Goal: Information Seeking & Learning: Learn about a topic

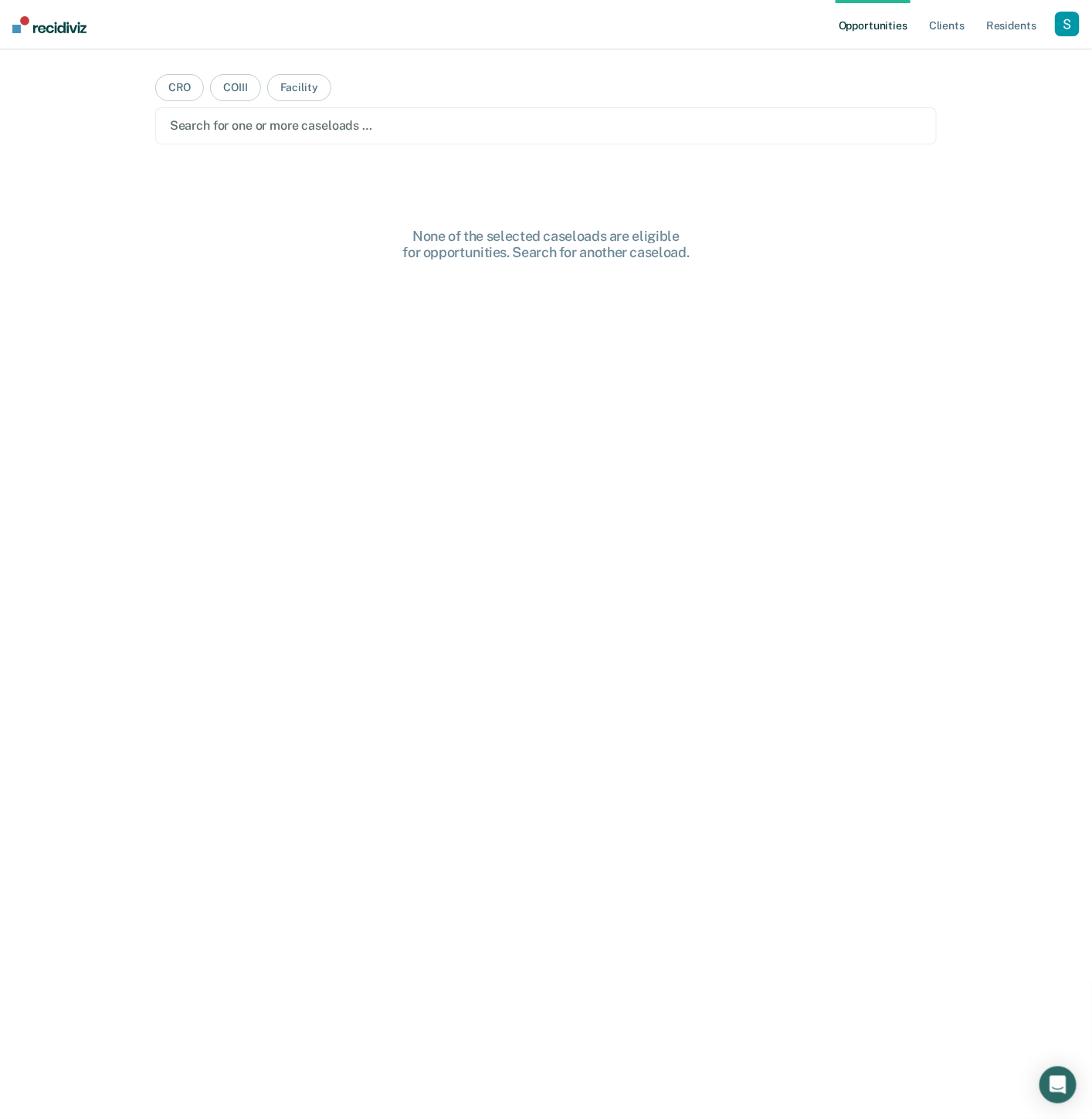
click at [1064, 17] on div "button" at bounding box center [1067, 23] width 25 height 25
click at [982, 55] on div "Profile How it works Log Out" at bounding box center [1005, 82] width 149 height 76
click at [959, 59] on link "Profile" at bounding box center [1005, 62] width 124 height 13
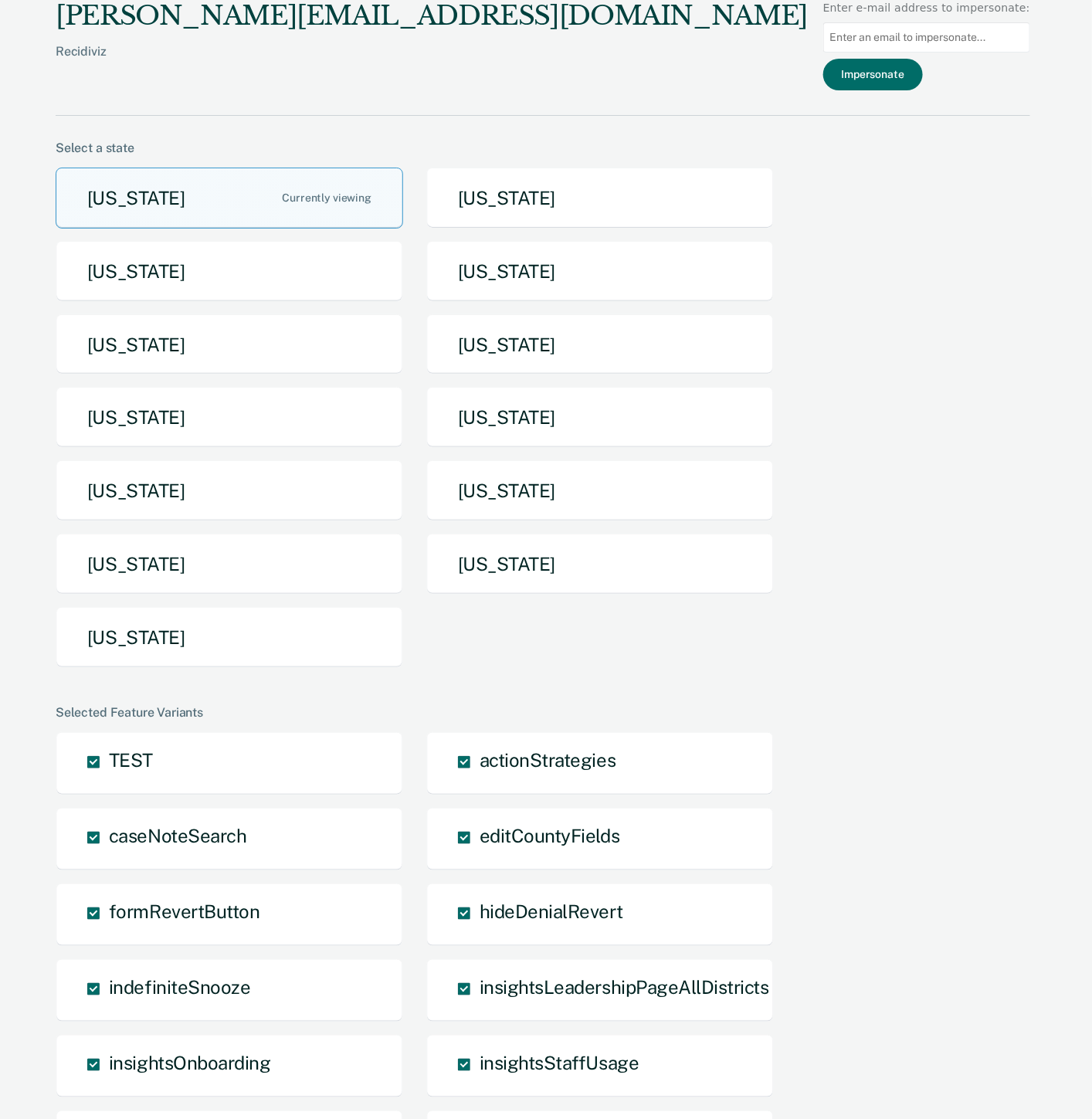
scroll to position [4, 0]
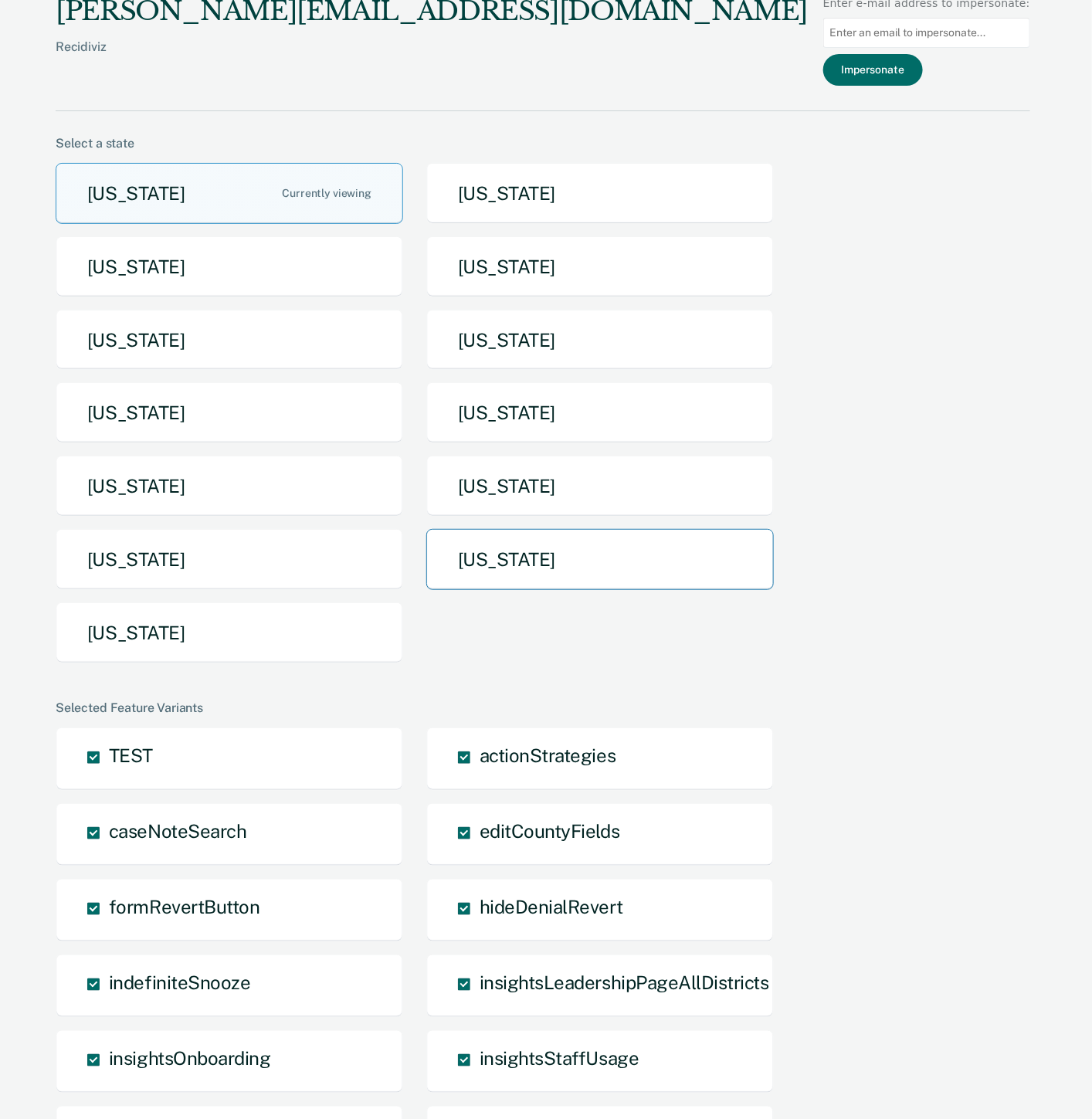
click at [578, 555] on button "[US_STATE]" at bounding box center [599, 559] width 348 height 61
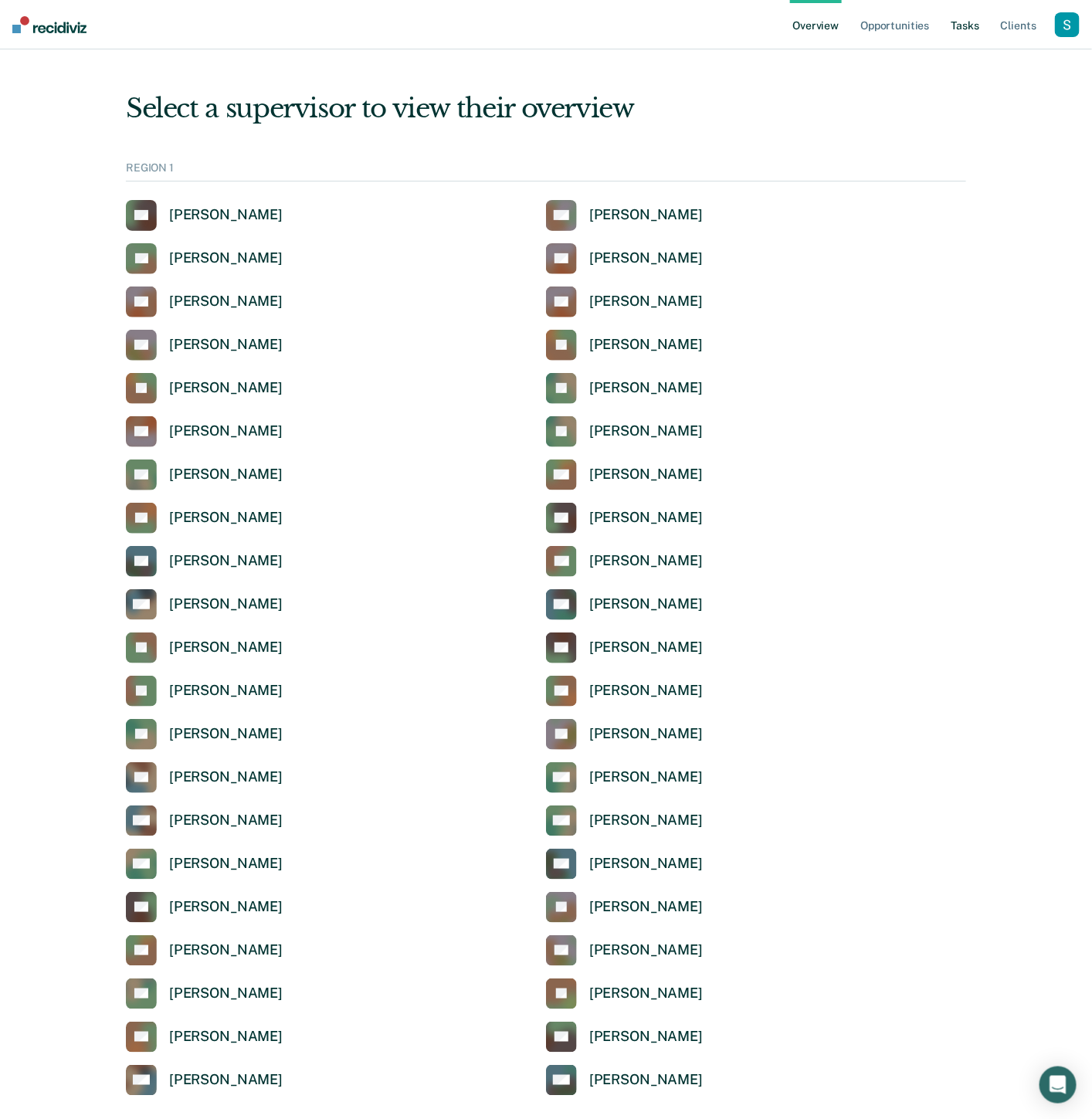
click at [956, 26] on link "Tasks" at bounding box center [964, 24] width 34 height 49
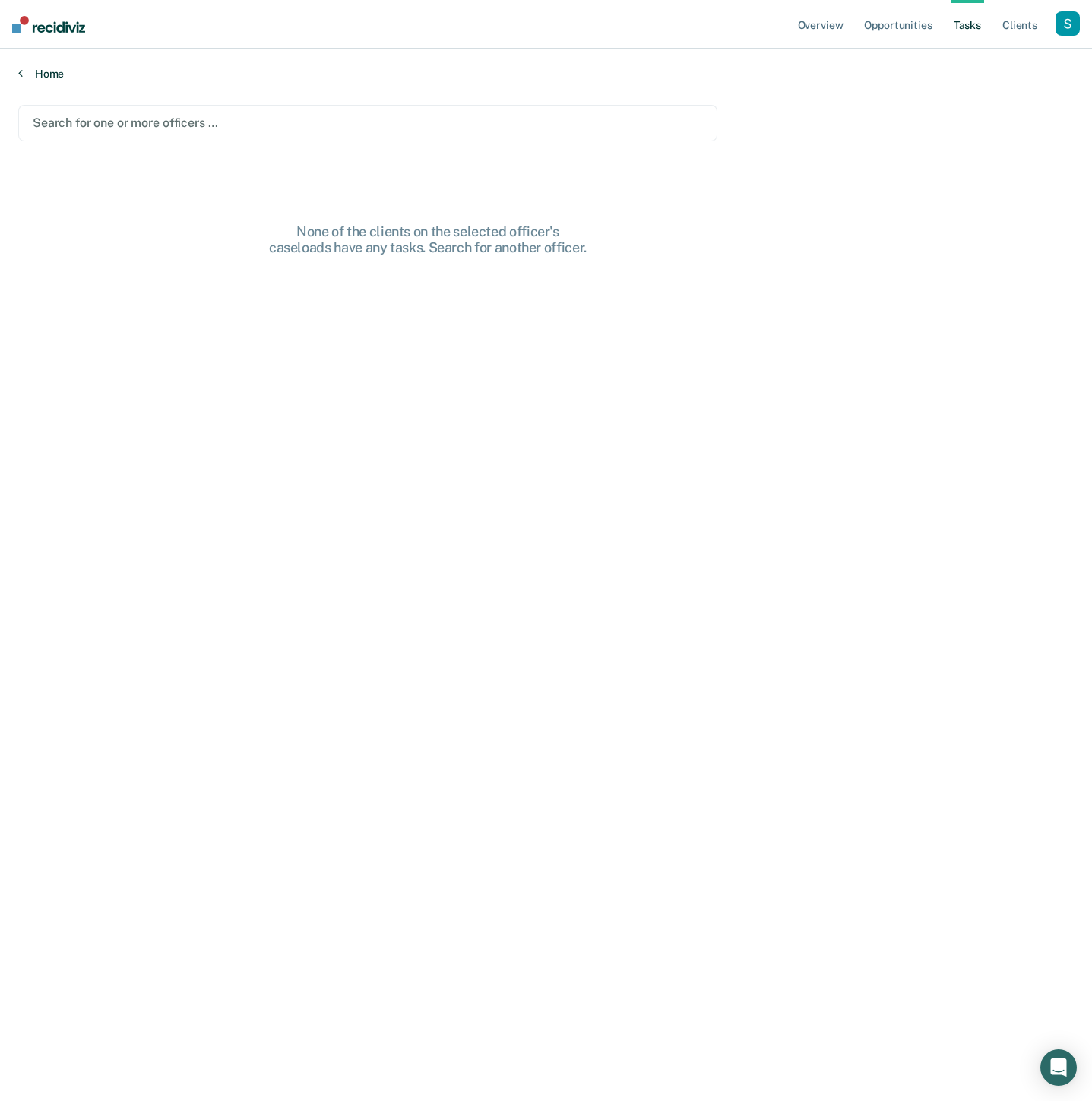
click at [379, 76] on link "Home" at bounding box center [545, 74] width 1055 height 14
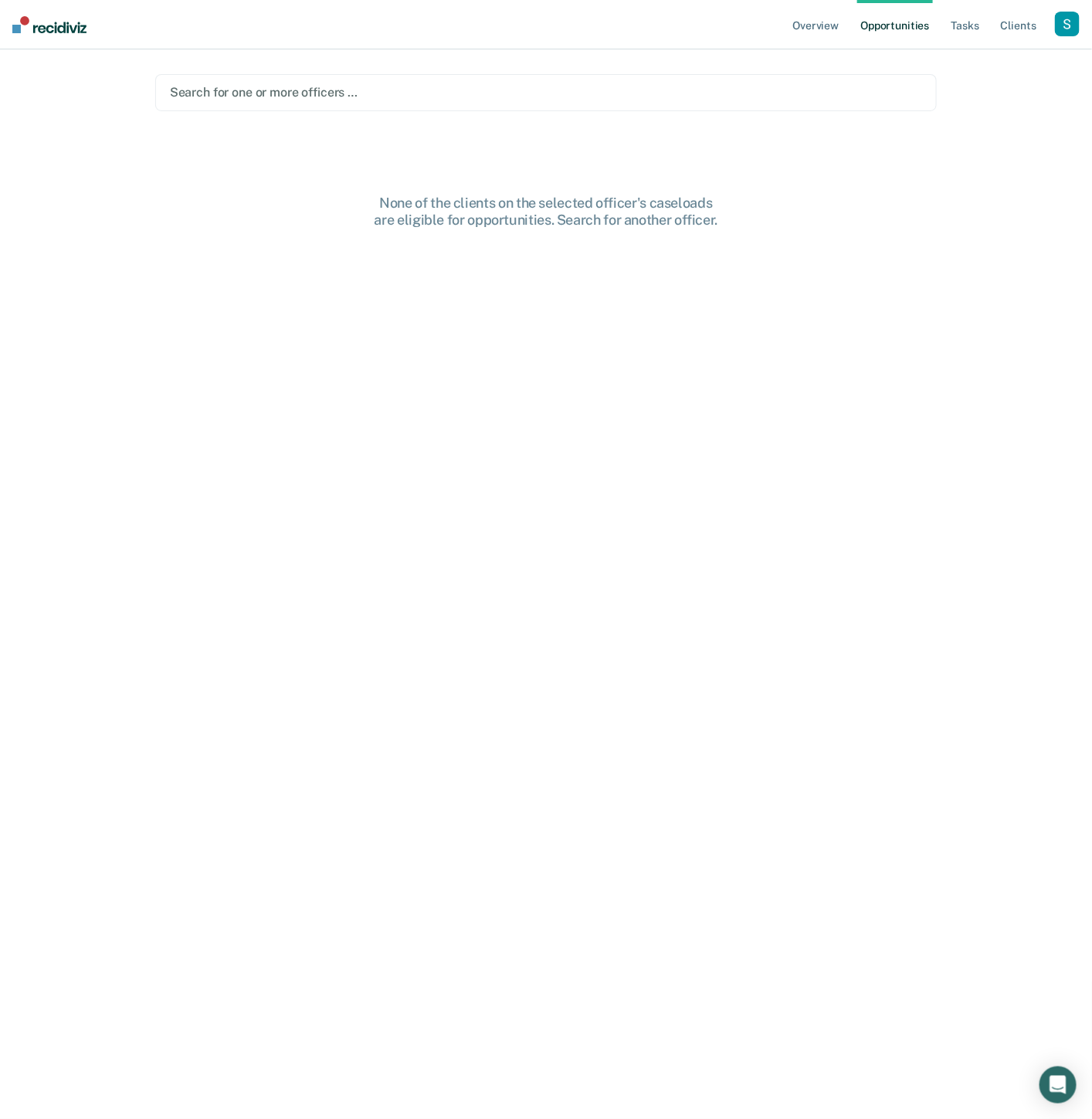
click at [380, 92] on div at bounding box center [546, 92] width 753 height 18
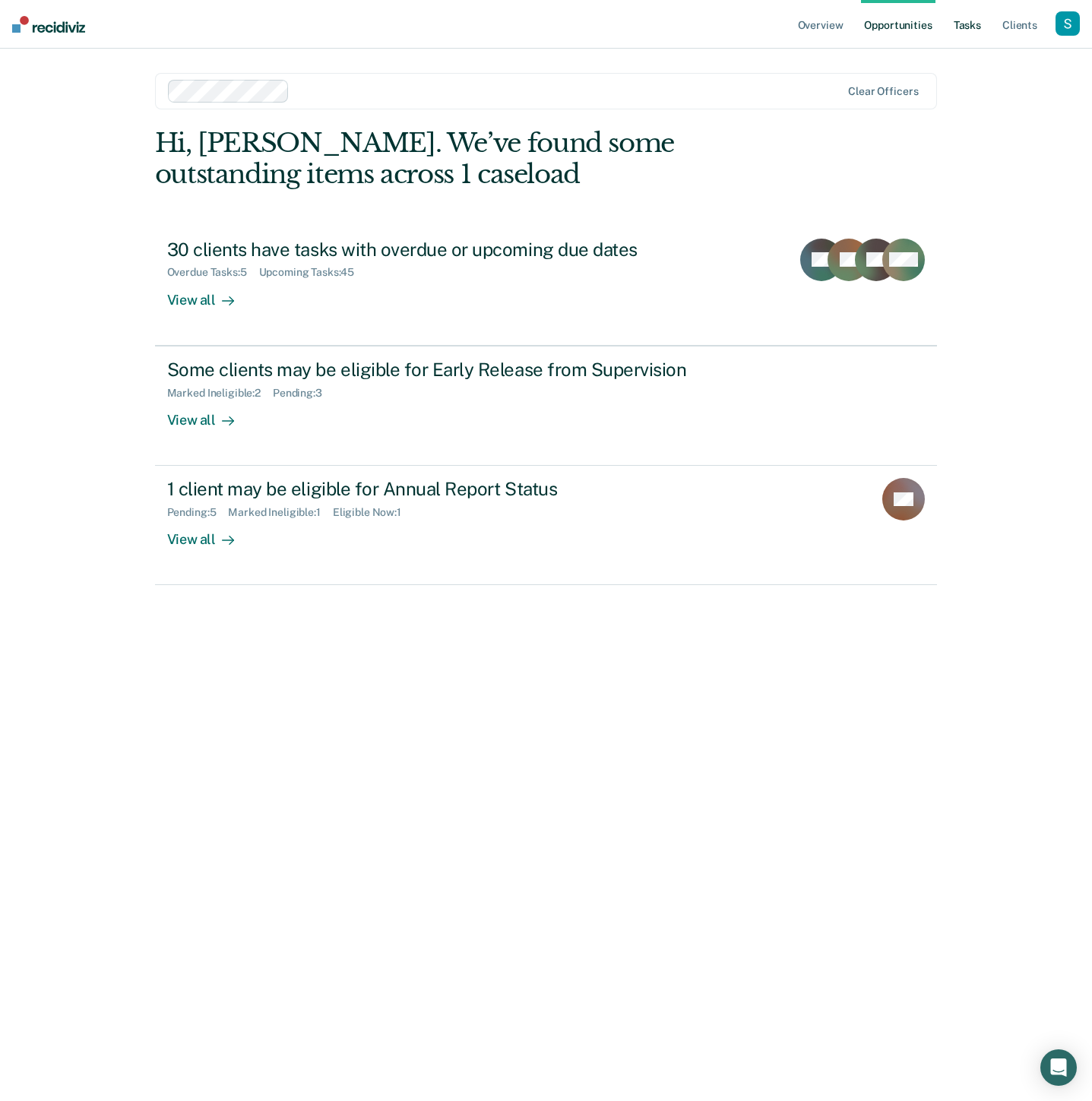
click at [974, 18] on link "Tasks" at bounding box center [967, 24] width 33 height 48
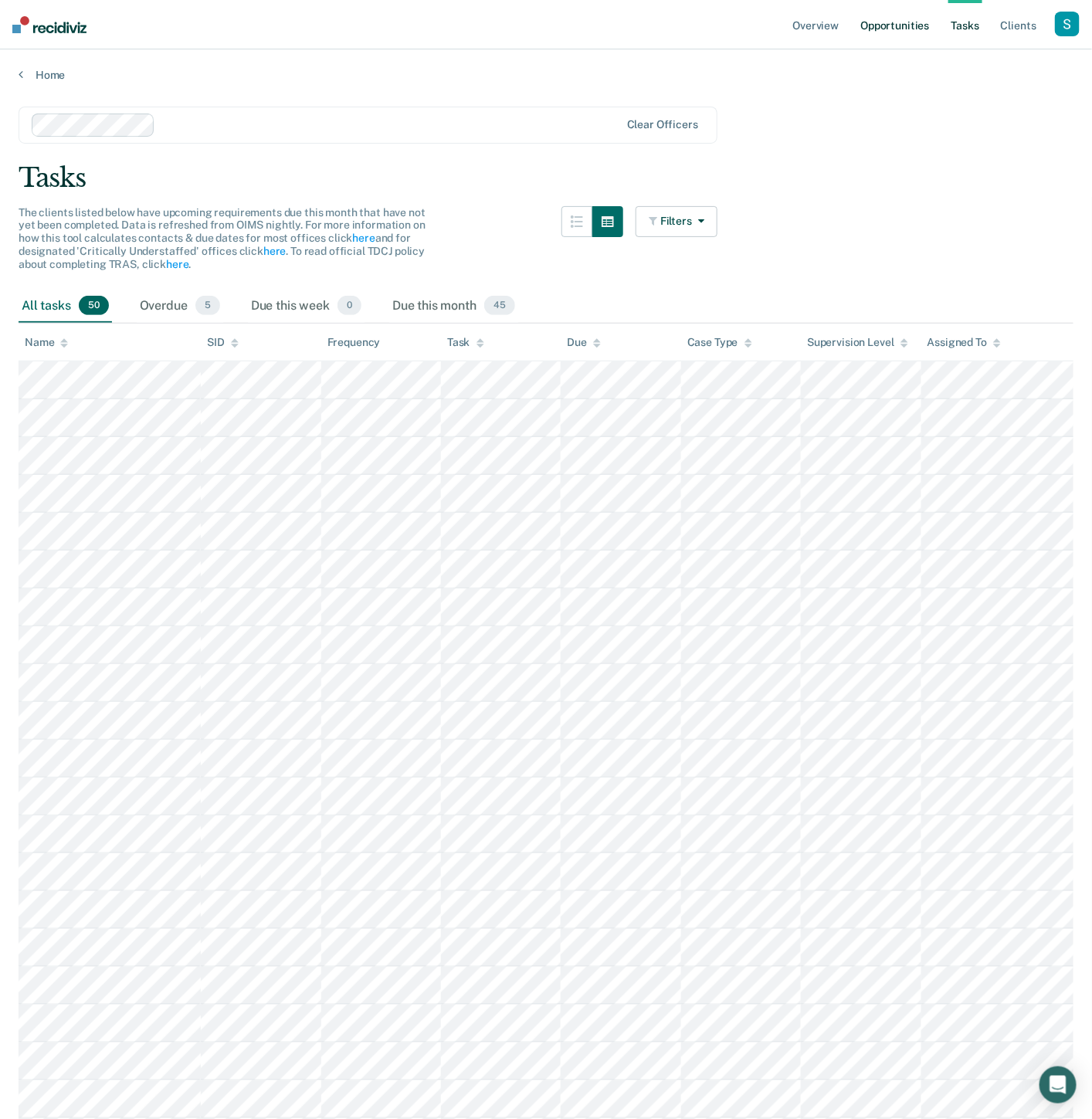
click at [908, 24] on link "Opportunities" at bounding box center [894, 24] width 75 height 49
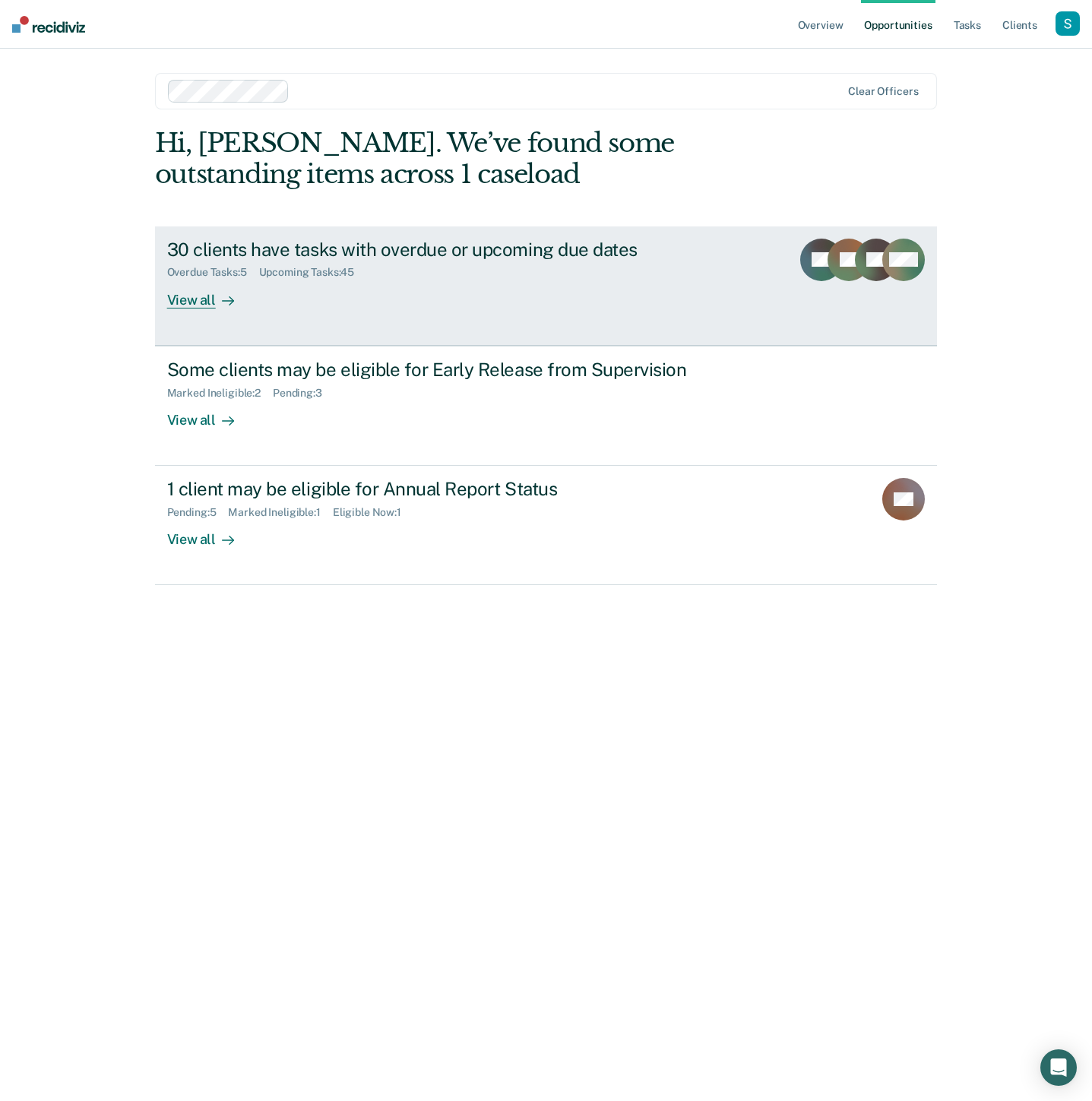
click at [519, 307] on div "30 clients have tasks with overdue or upcoming due dates Overdue Tasks : 5 Upco…" at bounding box center [452, 273] width 570 height 70
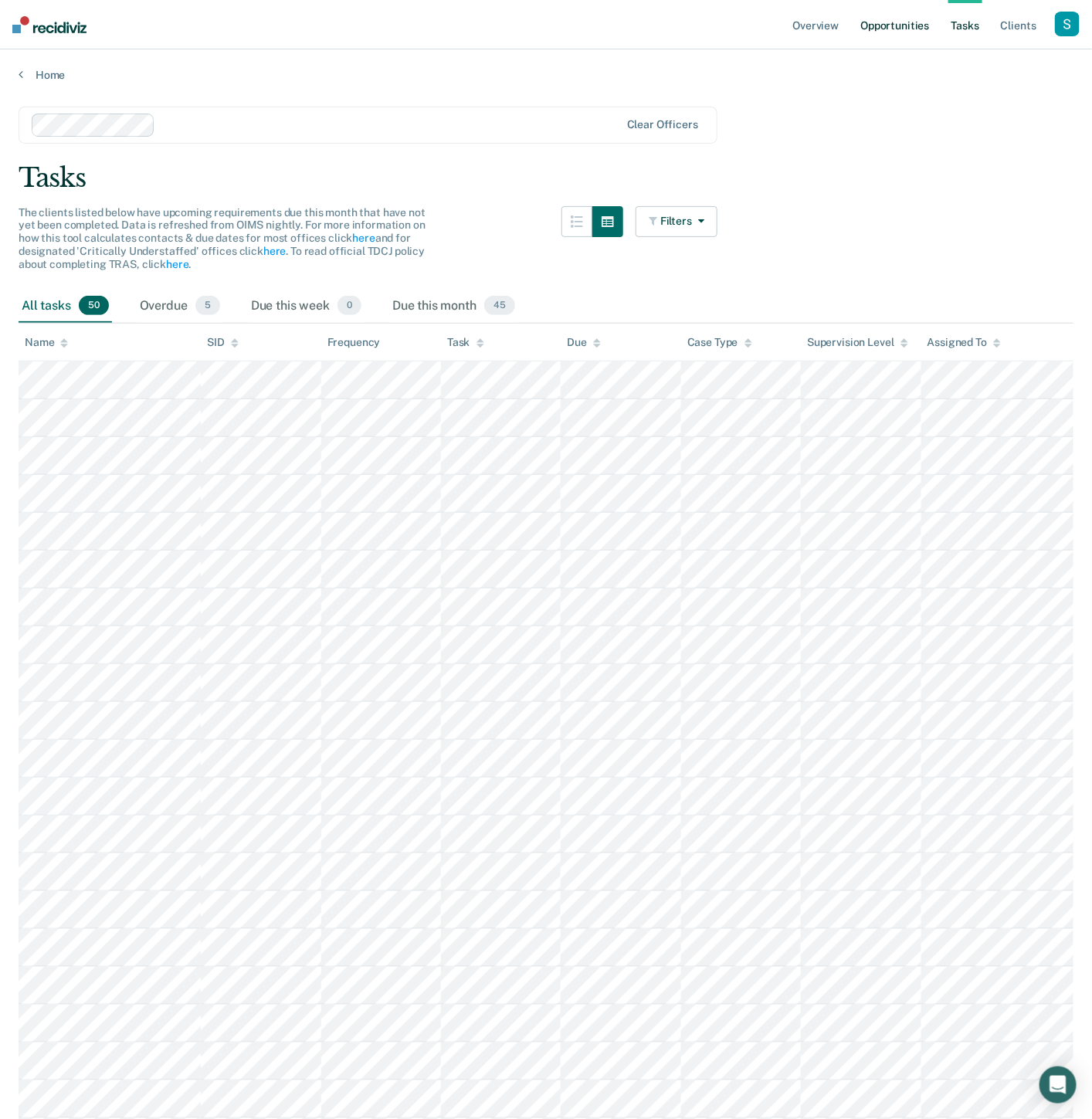
click at [884, 28] on link "Opportunities" at bounding box center [894, 24] width 75 height 49
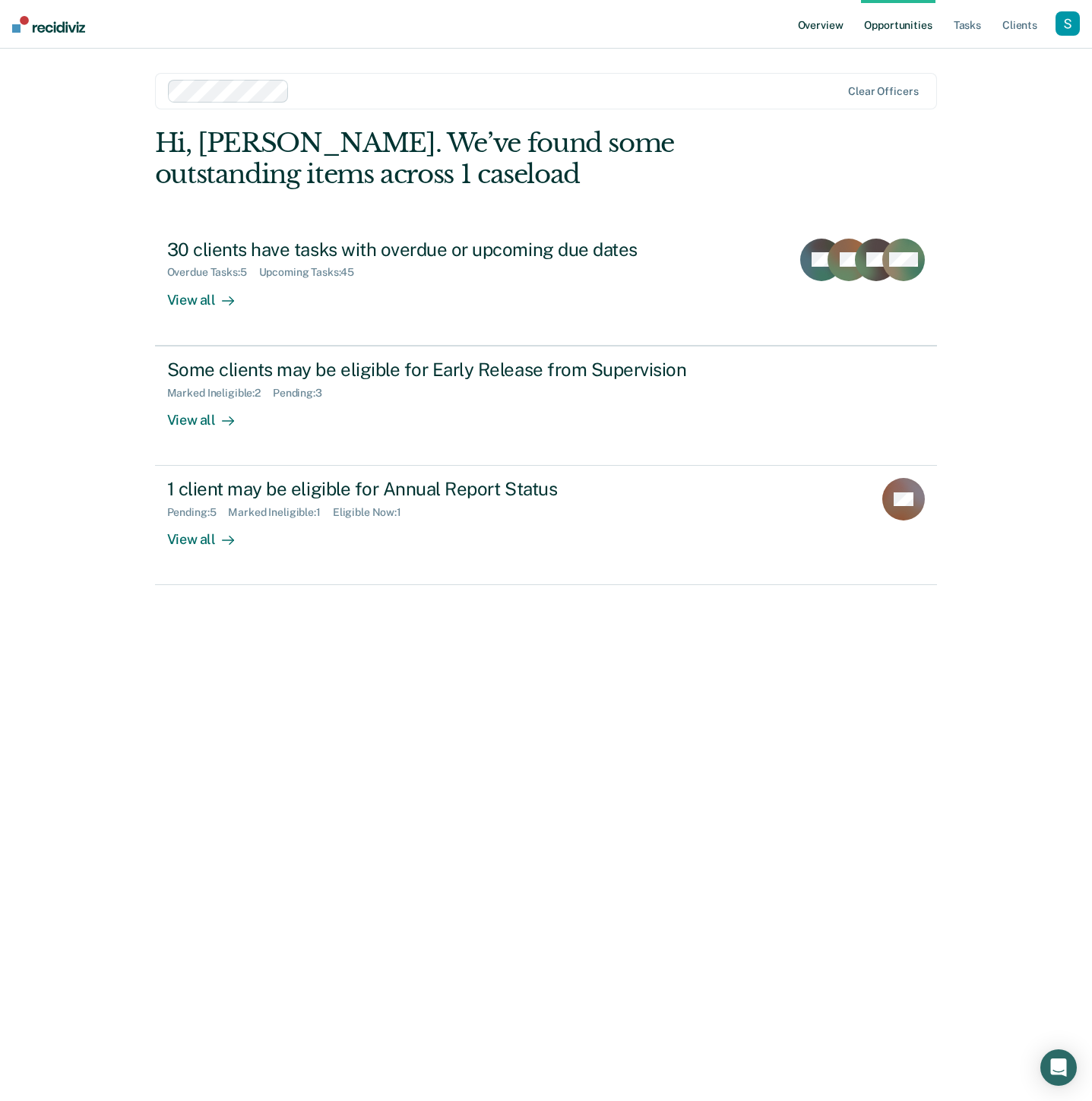
click at [808, 29] on link "Overview" at bounding box center [820, 24] width 52 height 48
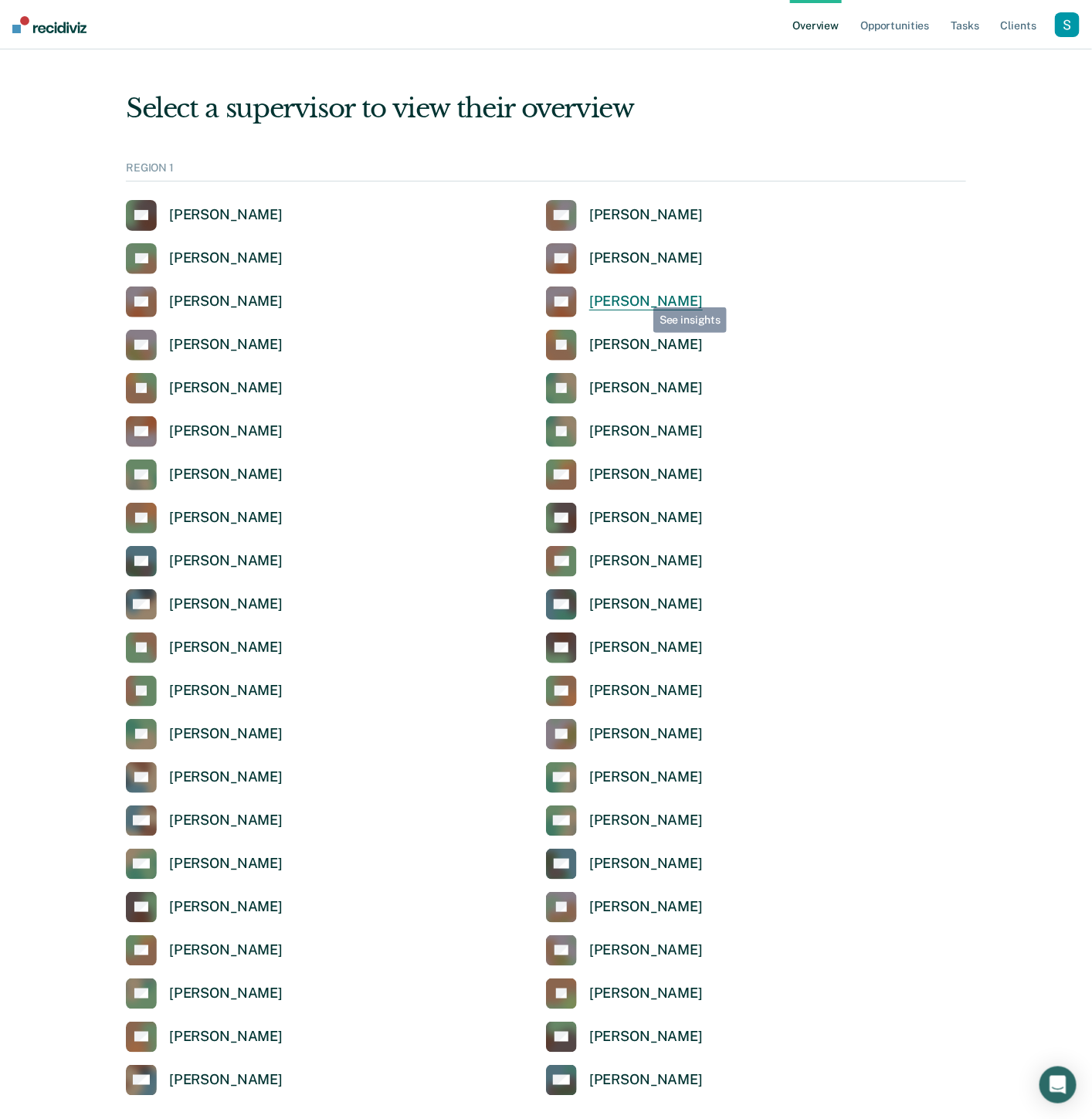
click at [643, 295] on div "[PERSON_NAME]" at bounding box center [646, 301] width 114 height 18
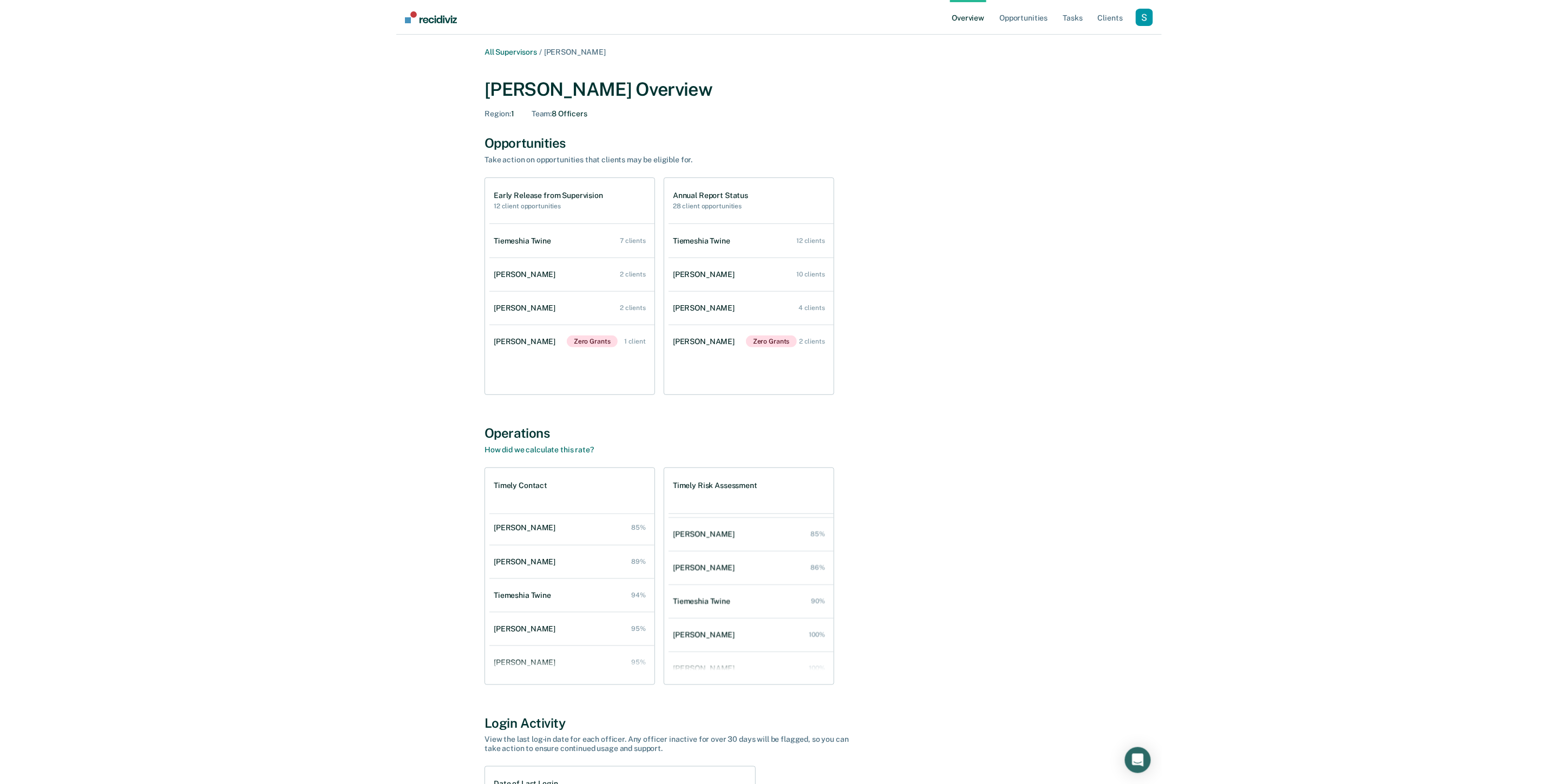
scroll to position [7, 0]
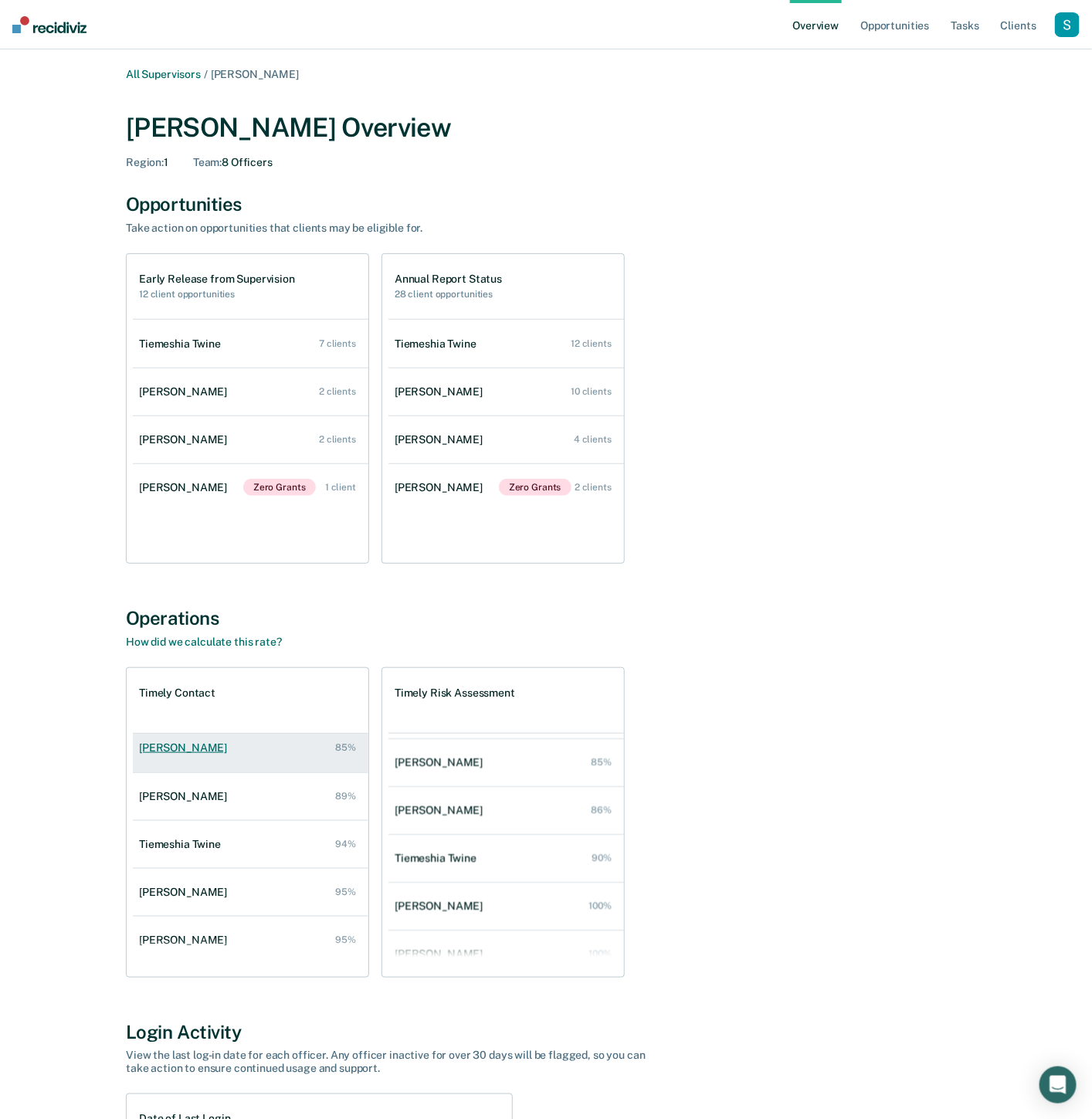
click at [195, 758] on link "[PERSON_NAME] 85%" at bounding box center [250, 747] width 235 height 44
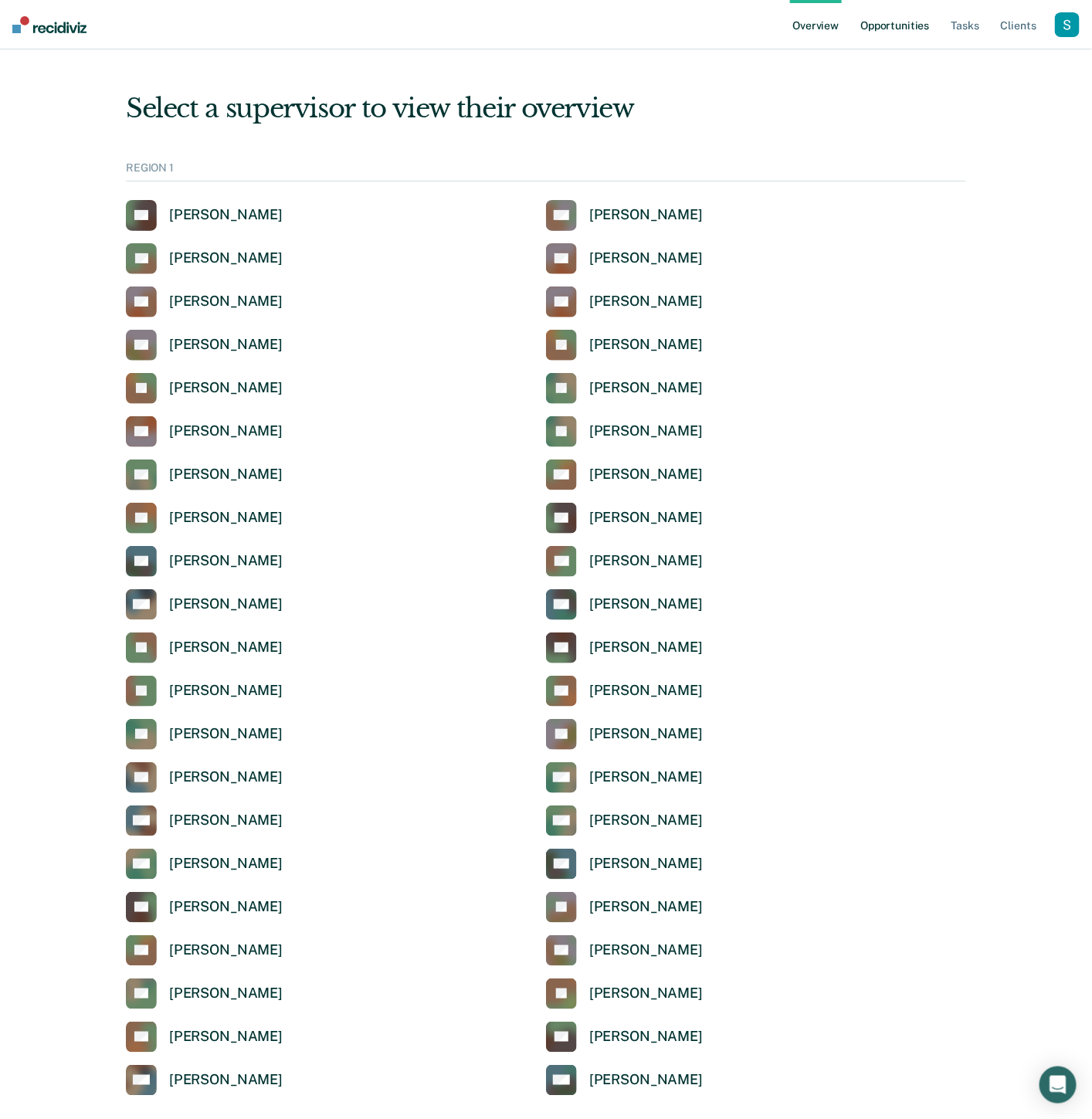
click at [887, 28] on link "Opportunities" at bounding box center [894, 24] width 75 height 49
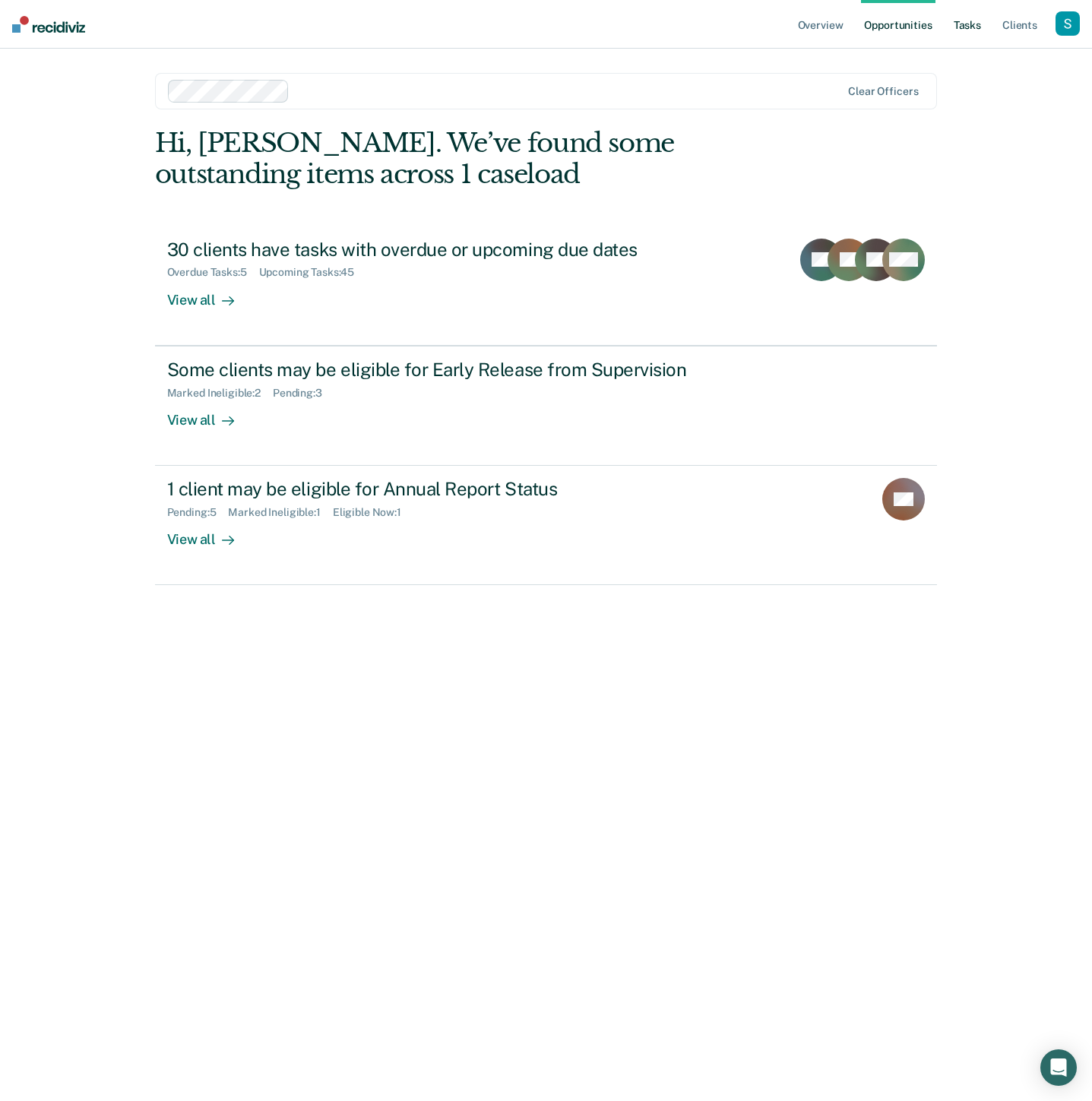
click at [958, 20] on link "Tasks" at bounding box center [967, 24] width 33 height 48
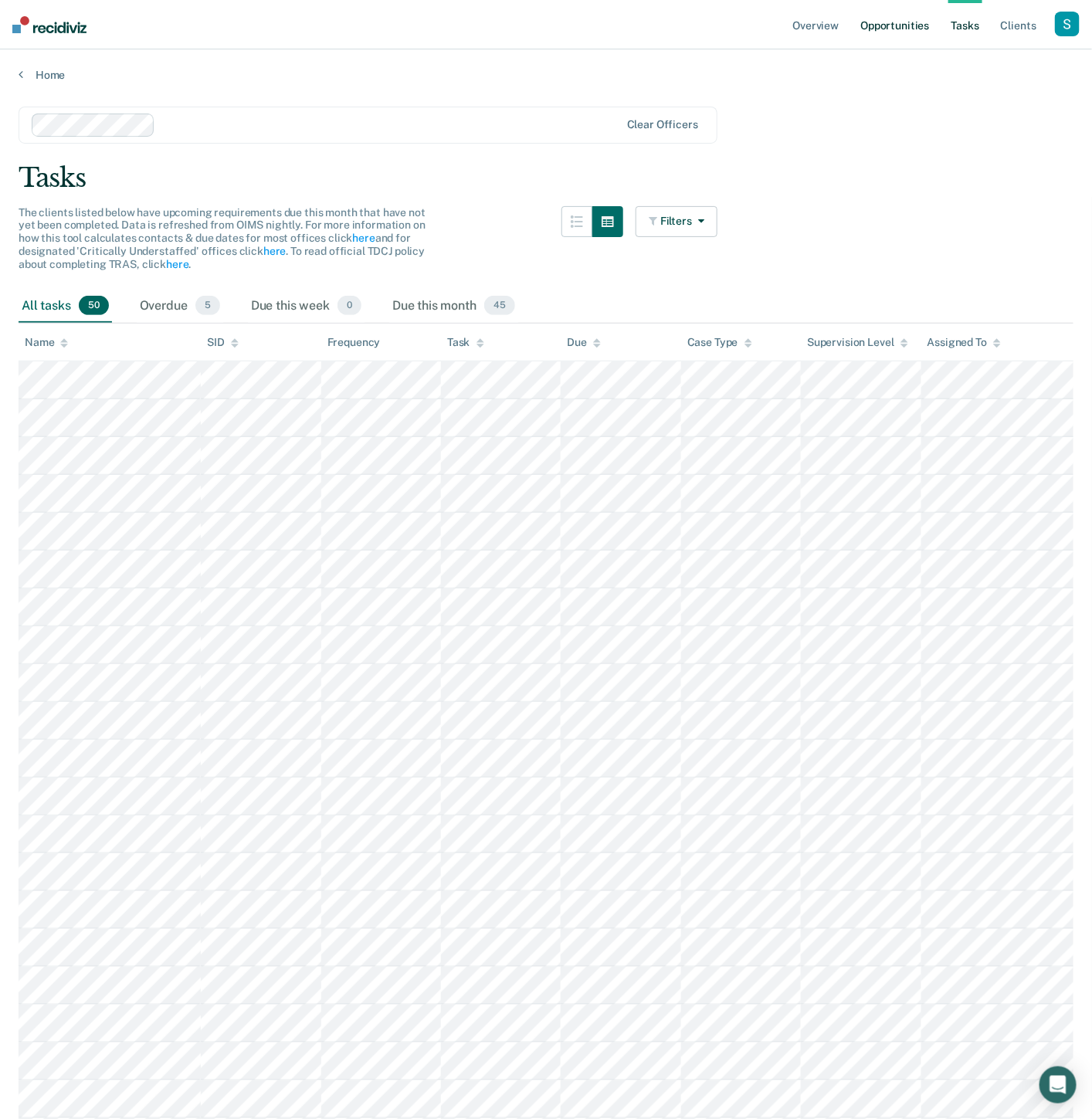
click at [901, 24] on link "Opportunities" at bounding box center [894, 24] width 75 height 49
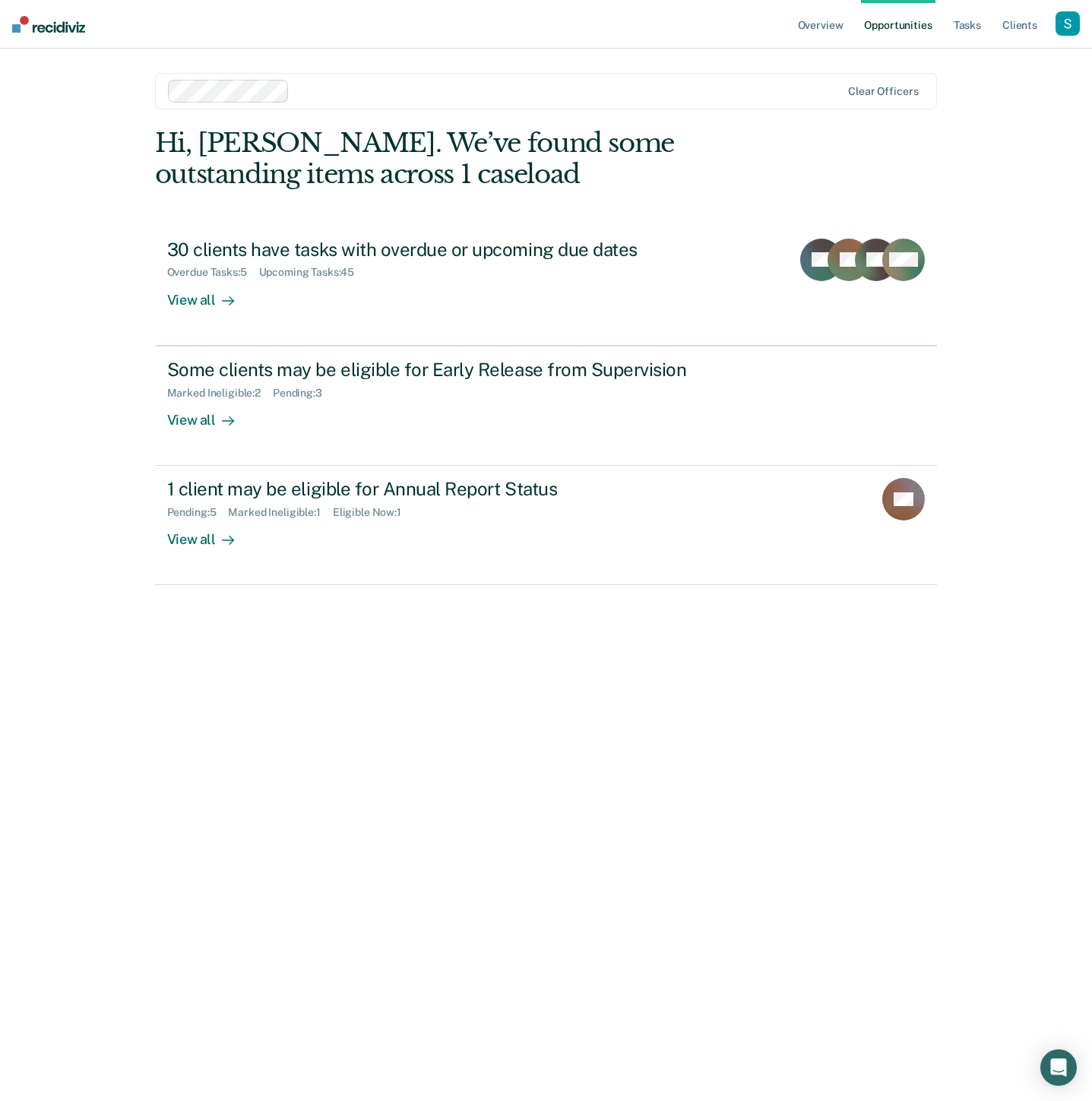
click at [749, 74] on div "Clear officers" at bounding box center [547, 91] width 783 height 37
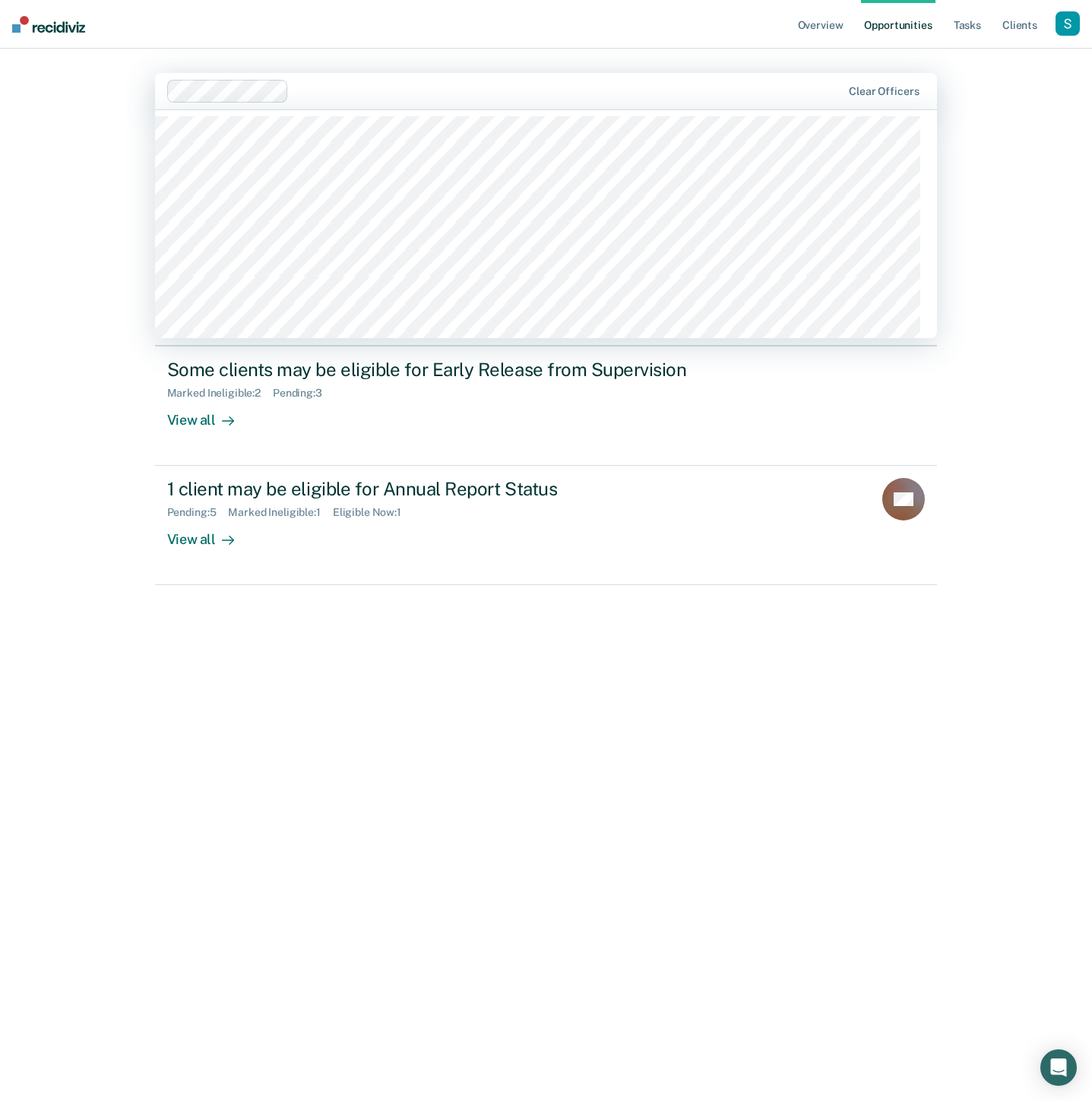
click at [932, 779] on main "[PERSON_NAME], 5 of 1218. 1218 results available. Use Up and Down to choose opt…" at bounding box center [546, 556] width 819 height 1016
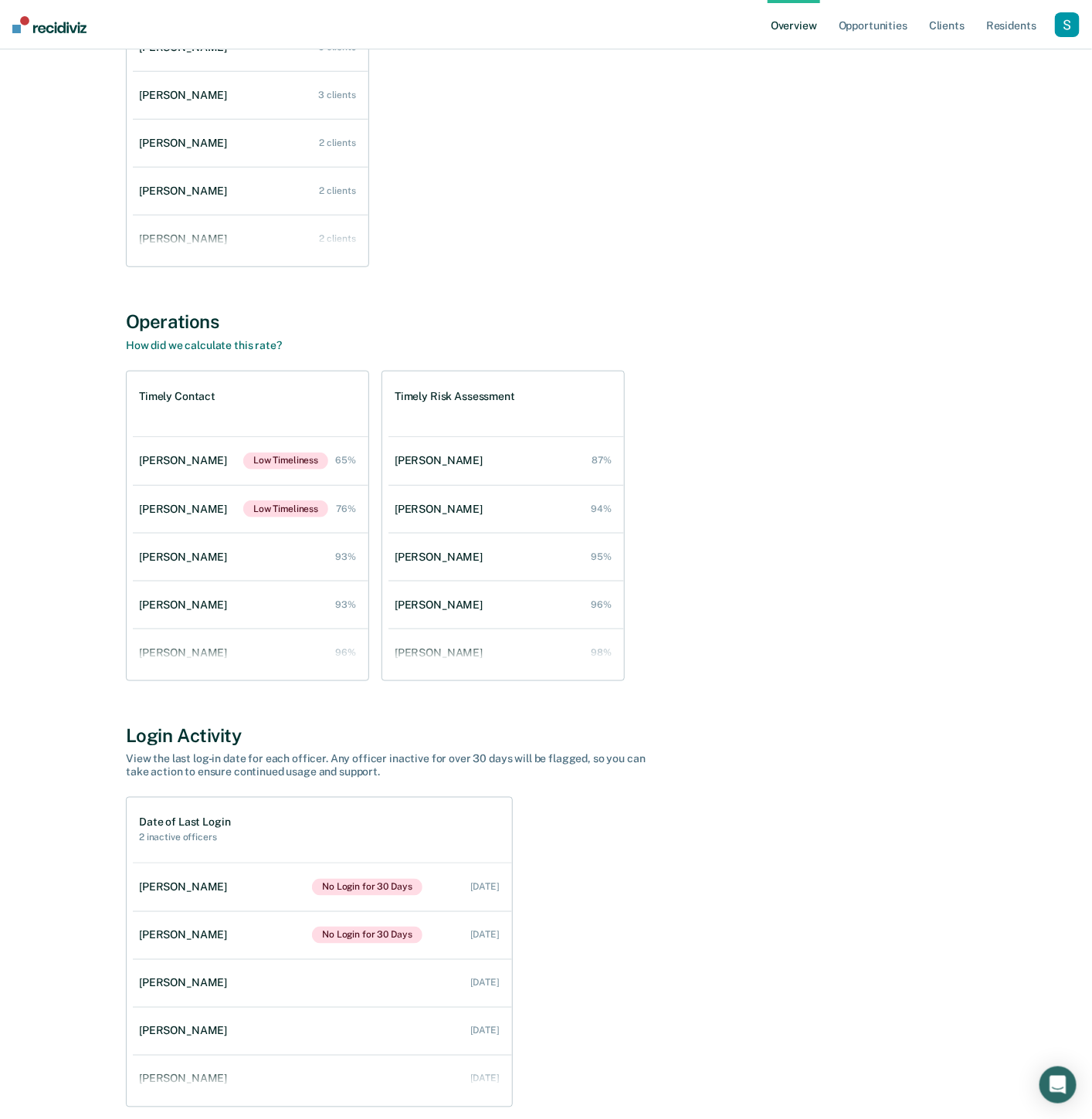
scroll to position [365, 0]
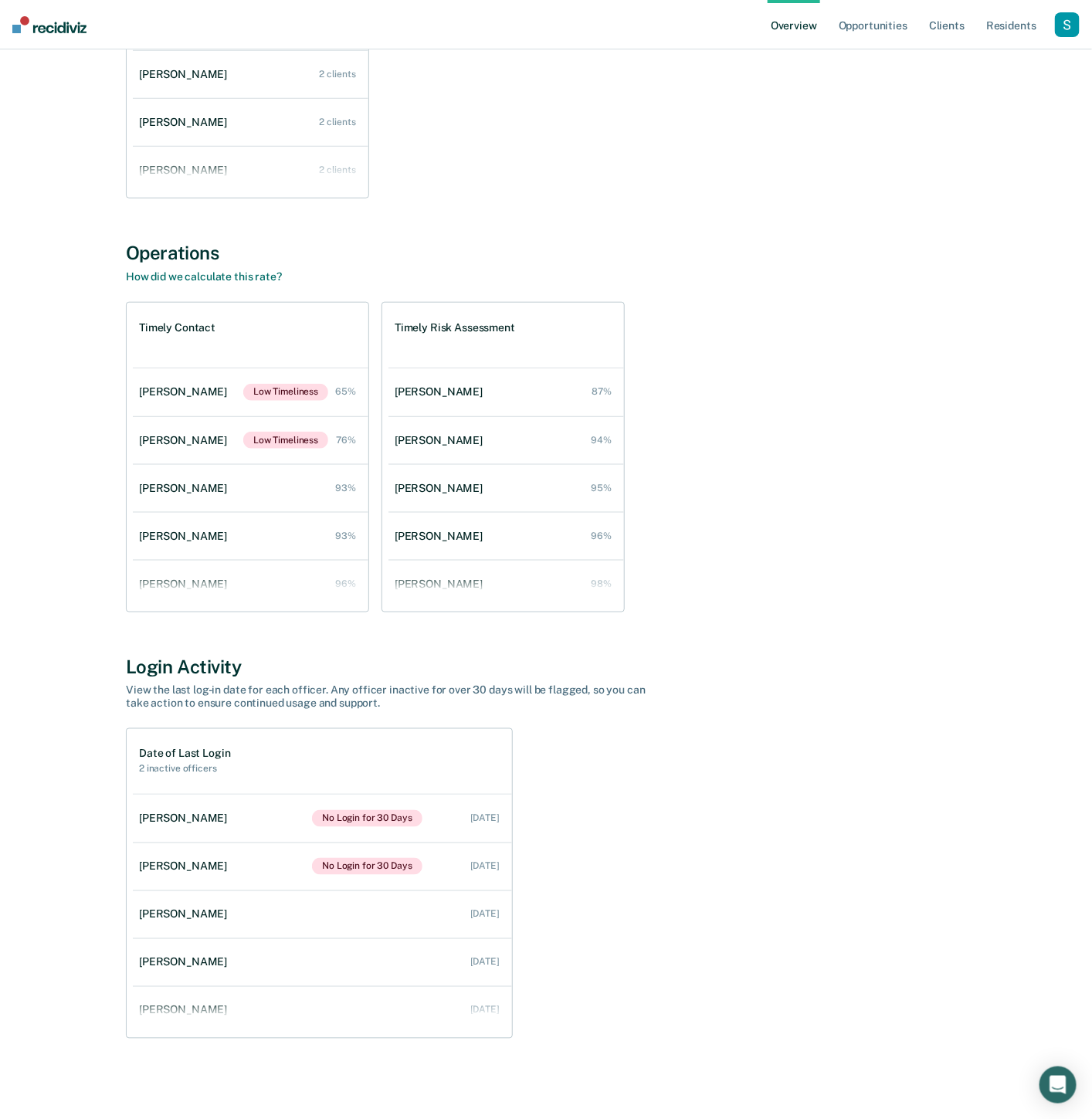
click at [178, 764] on h2 "2 inactive officers" at bounding box center [185, 769] width 91 height 11
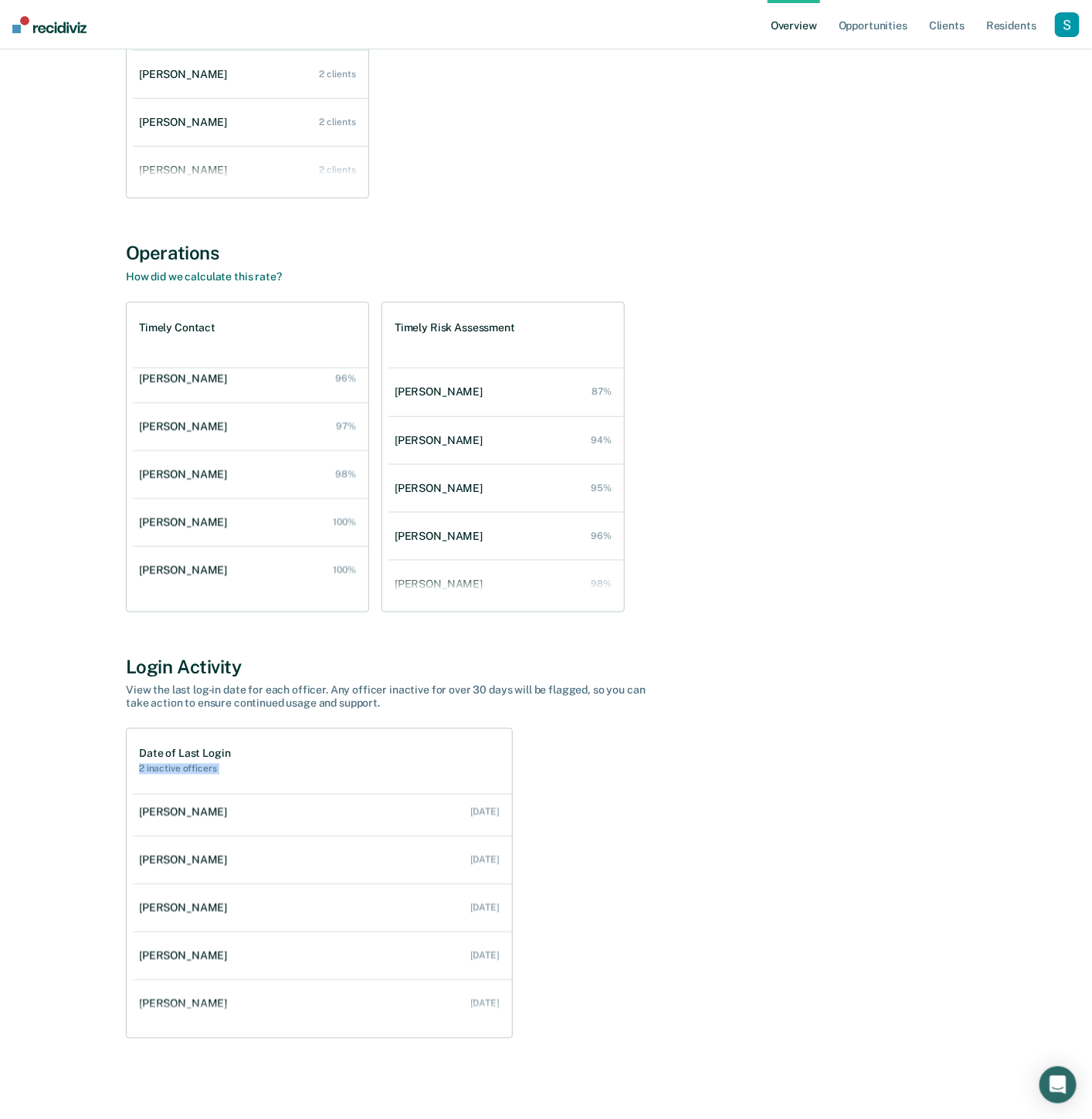
scroll to position [205, 0]
